Goal: Find contact information: Find contact information

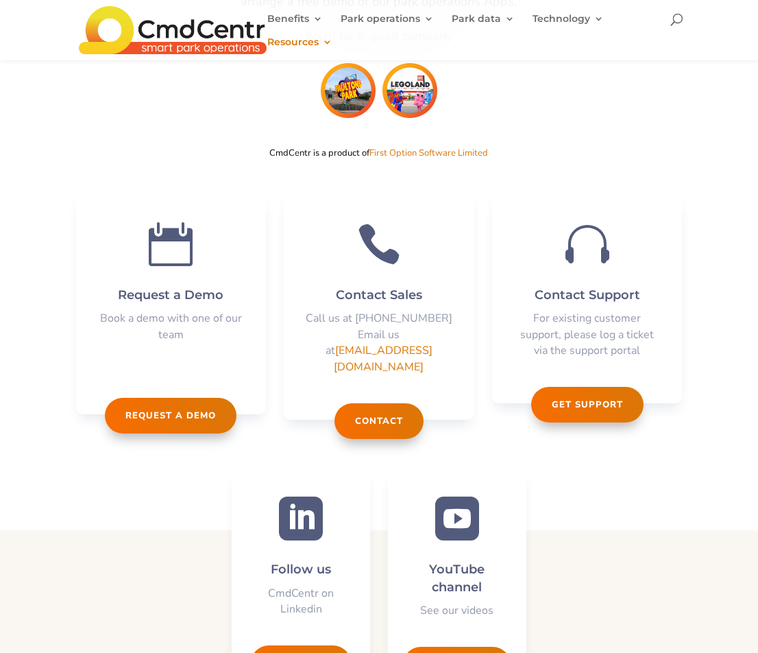
scroll to position [3270, 0]
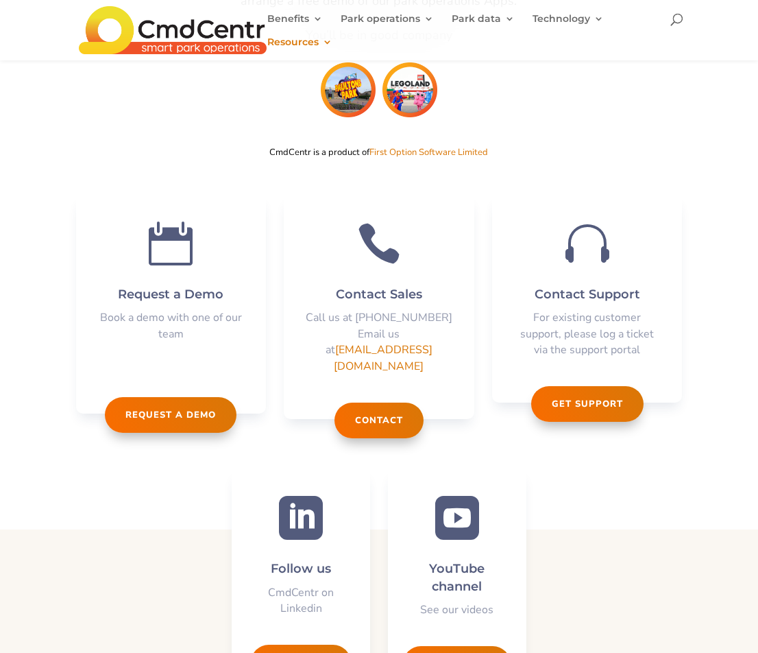
click at [206, 397] on link "Request a demo" at bounding box center [171, 415] width 132 height 36
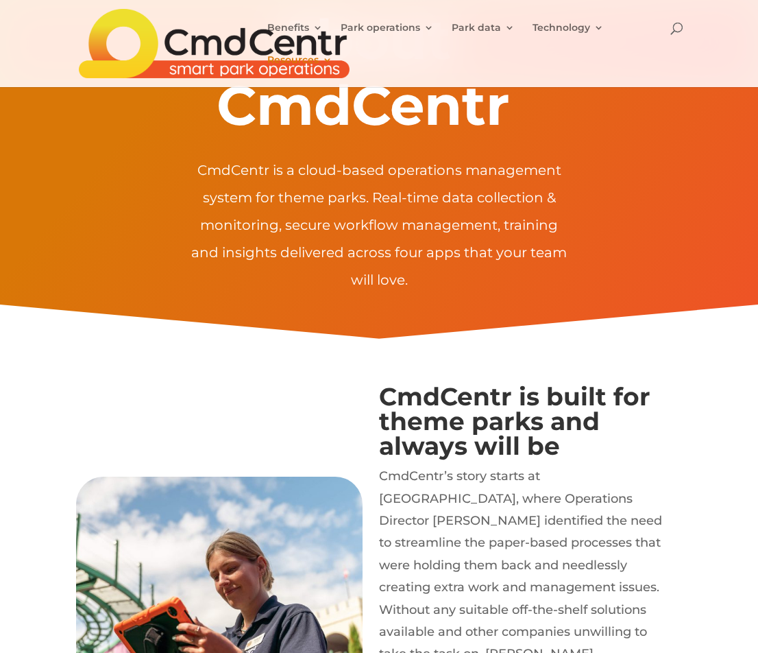
scroll to position [0, 0]
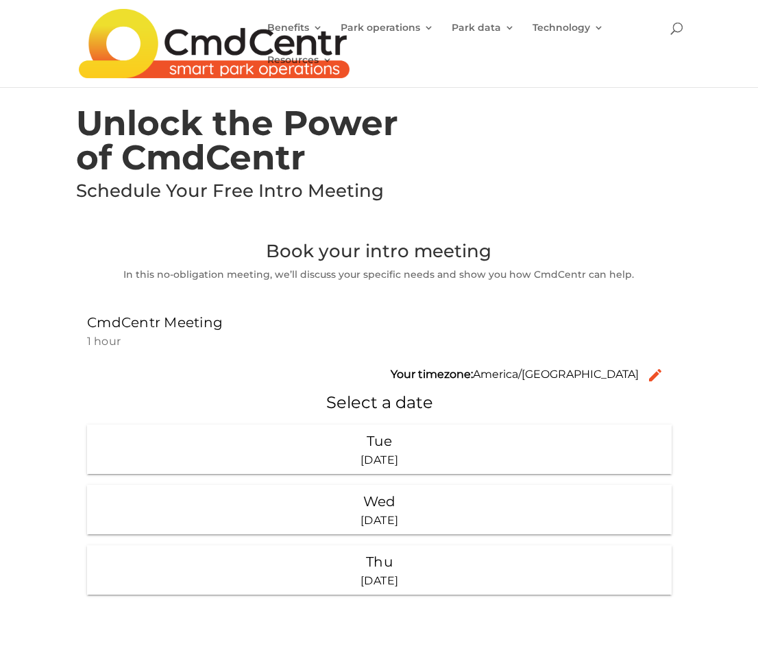
click at [342, 197] on link "About & Contact" at bounding box center [349, 198] width 137 height 27
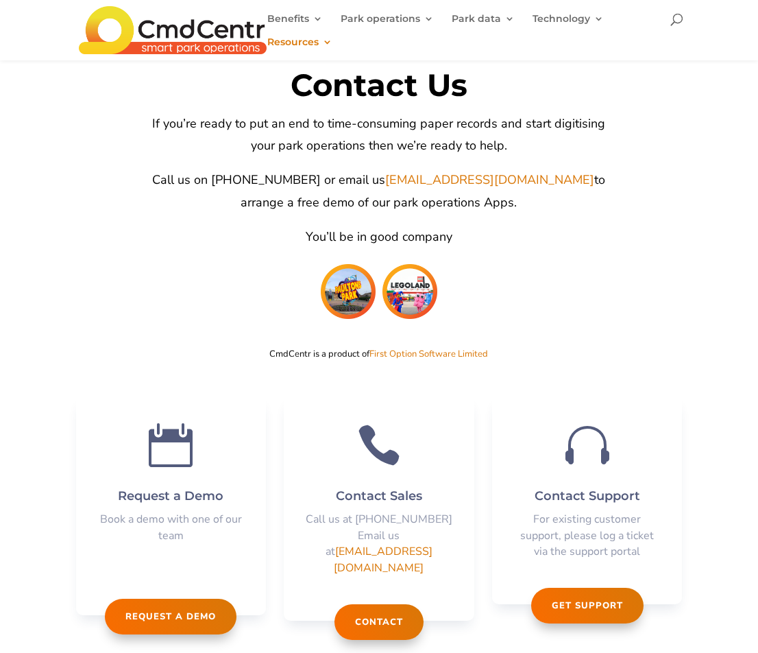
scroll to position [3037, 0]
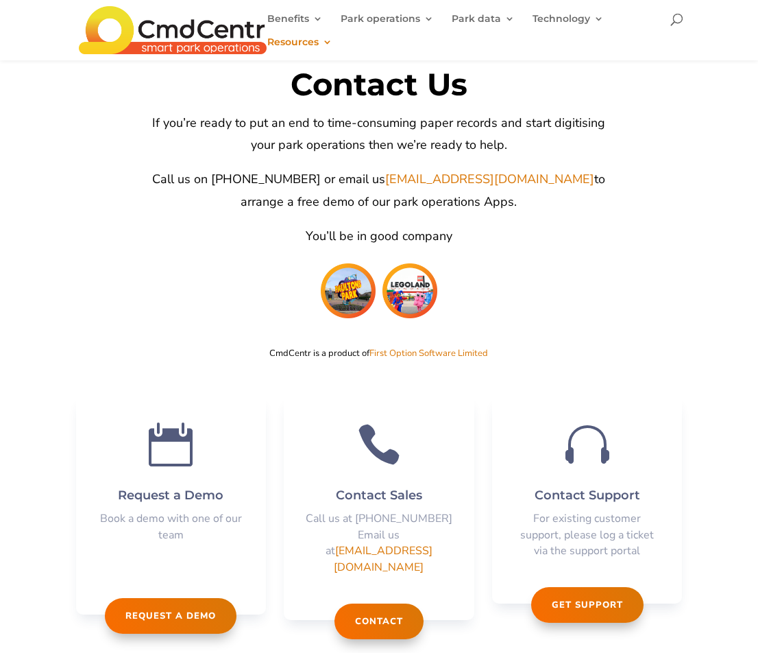
click at [374, 603] on link "Contact" at bounding box center [378, 621] width 89 height 36
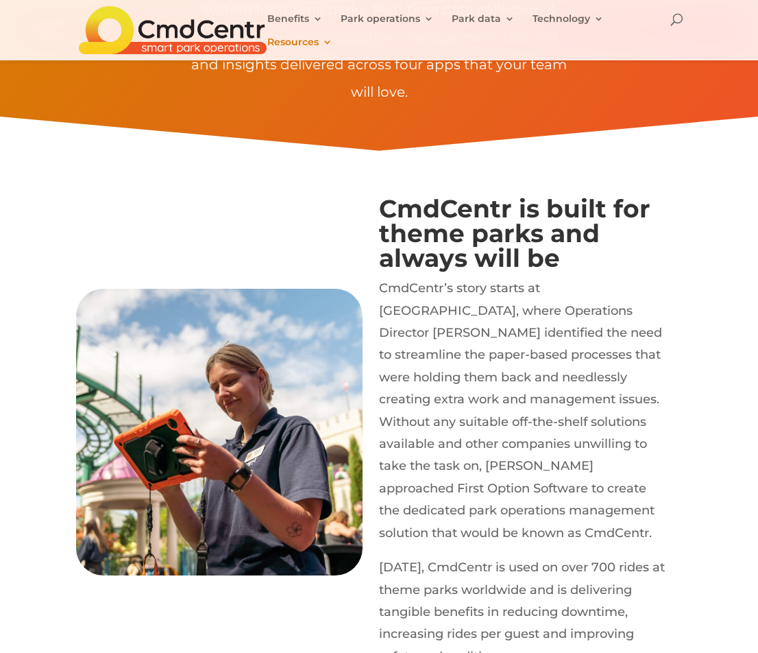
scroll to position [0, 0]
